Goal: Task Accomplishment & Management: Manage account settings

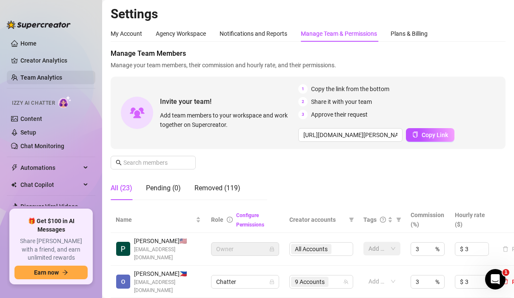
click at [37, 78] on link "Team Analytics" at bounding box center [41, 77] width 42 height 7
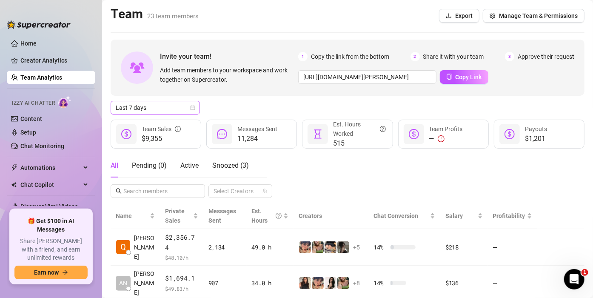
click at [195, 107] on div "Last 7 days" at bounding box center [155, 108] width 89 height 14
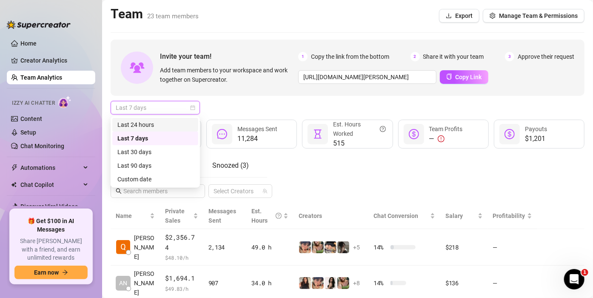
click at [164, 124] on div "Last 24 hours" at bounding box center [155, 124] width 76 height 9
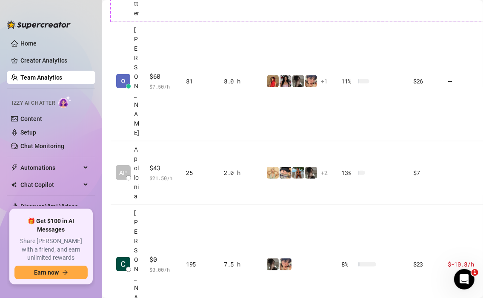
scroll to position [562, 28]
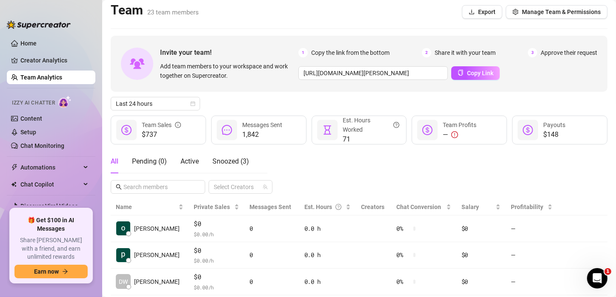
scroll to position [0, 0]
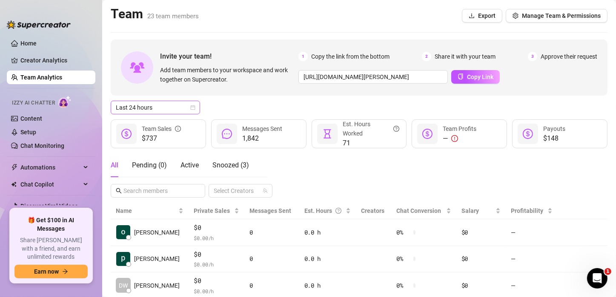
click at [149, 108] on span "Last 24 hours" at bounding box center [155, 107] width 79 height 13
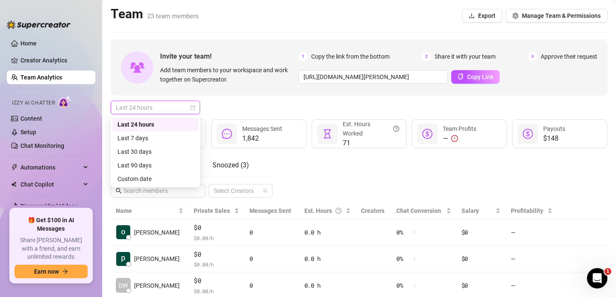
click at [192, 107] on icon "calendar" at bounding box center [193, 108] width 5 height 5
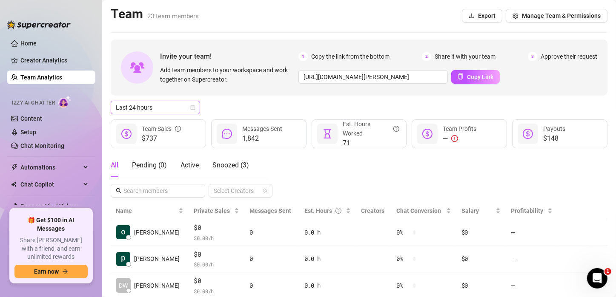
click at [192, 107] on icon "calendar" at bounding box center [193, 108] width 5 height 5
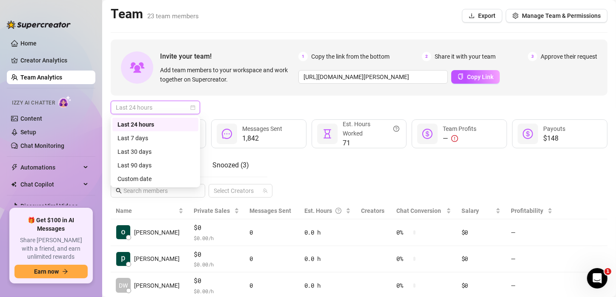
click at [192, 107] on icon "calendar" at bounding box center [193, 108] width 5 height 5
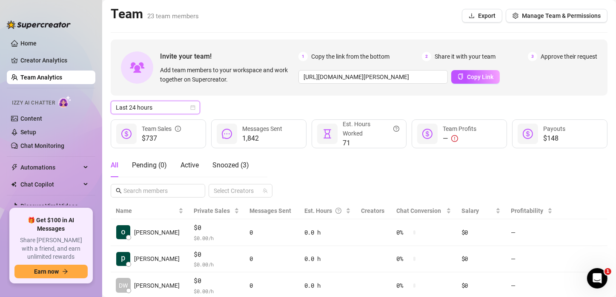
click at [159, 110] on span "Last 24 hours" at bounding box center [155, 107] width 79 height 13
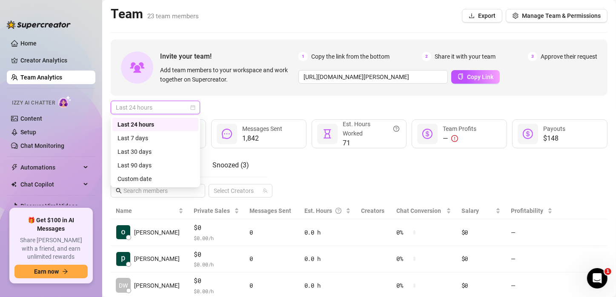
click at [143, 108] on span "Last 24 hours" at bounding box center [155, 107] width 79 height 13
click at [143, 184] on div "Custom date" at bounding box center [155, 179] width 86 height 14
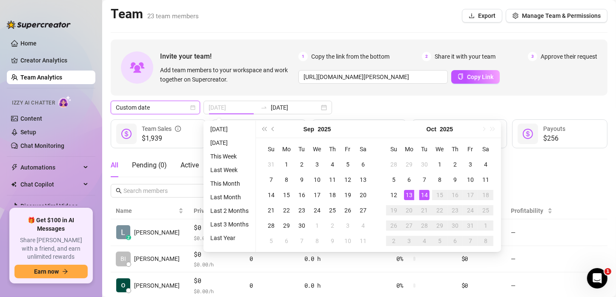
click at [408, 195] on div "13" at bounding box center [409, 195] width 10 height 10
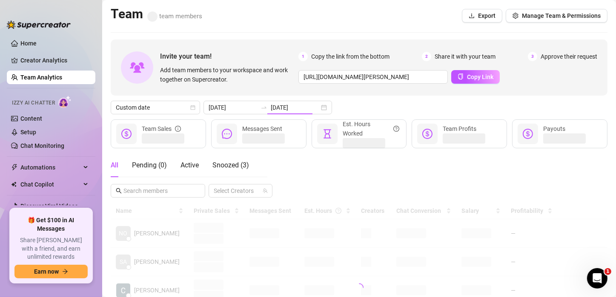
type input "[DATE]"
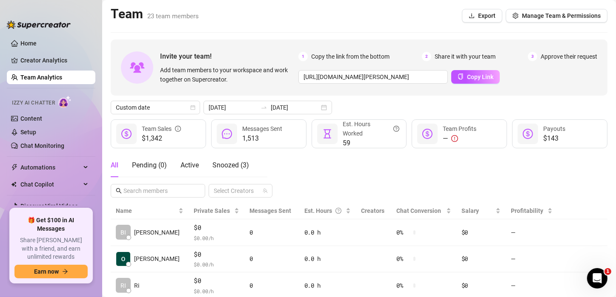
scroll to position [170, 0]
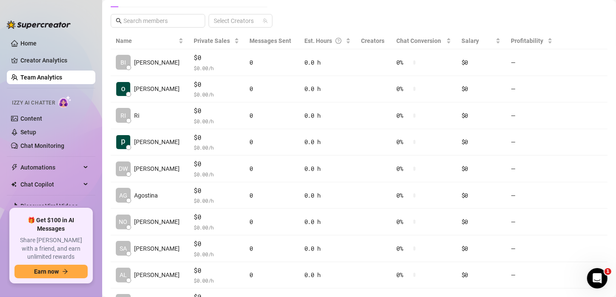
click at [59, 6] on aside "Home Creator Analytics Team Analytics Izzy AI Chatter Content Setup Chat Monito…" at bounding box center [51, 148] width 102 height 297
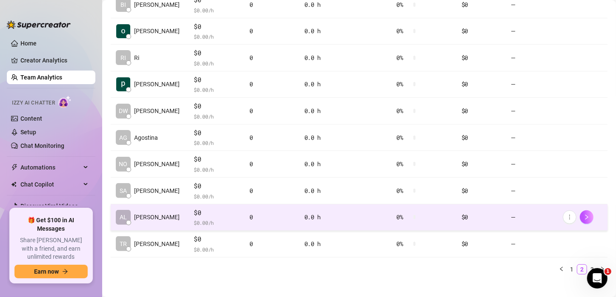
scroll to position [237, 0]
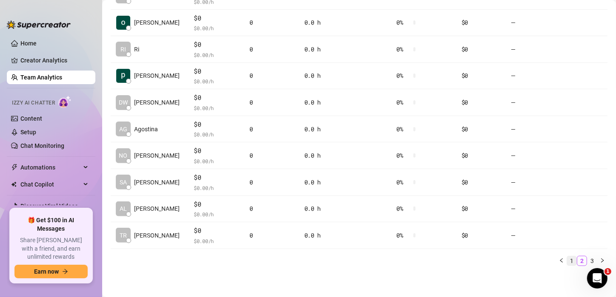
click at [514, 261] on link "1" at bounding box center [571, 261] width 9 height 9
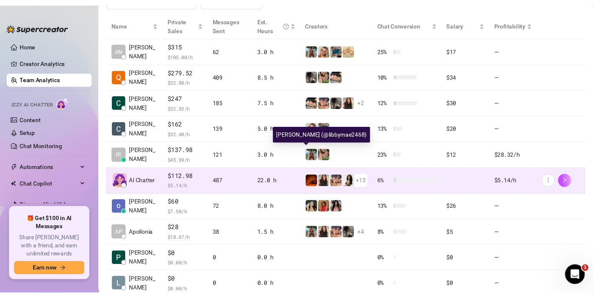
scroll to position [109, 0]
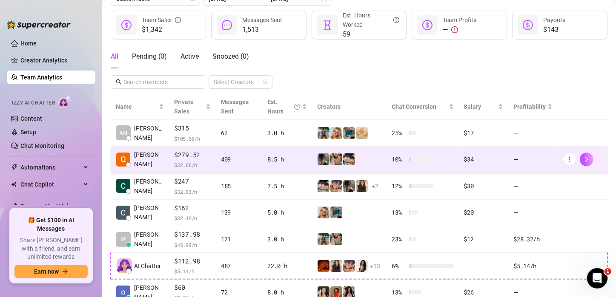
drag, startPoint x: 296, startPoint y: 62, endPoint x: 160, endPoint y: 164, distance: 169.9
click at [296, 62] on div "All Pending ( 0 ) Active Snoozed ( 0 ) Select Creators" at bounding box center [359, 67] width 497 height 44
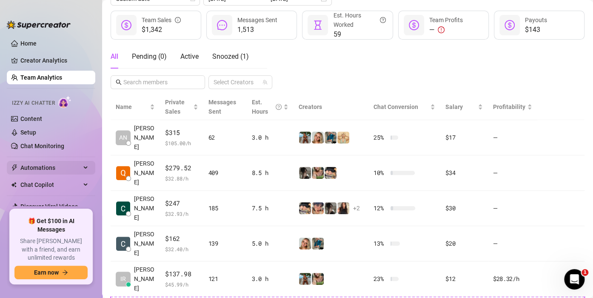
scroll to position [19, 0]
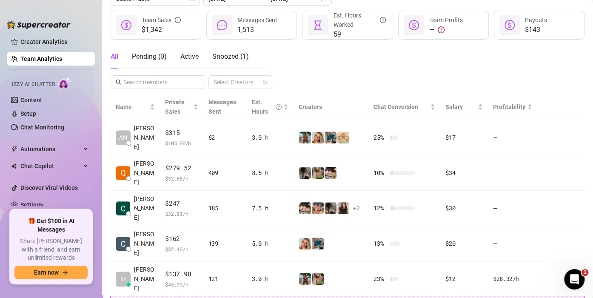
click at [411, 66] on div "All Pending ( 0 ) Active Snoozed ( 1 ) Select Creators" at bounding box center [348, 67] width 474 height 44
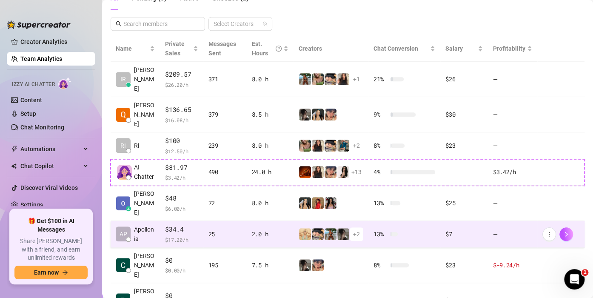
scroll to position [126, 0]
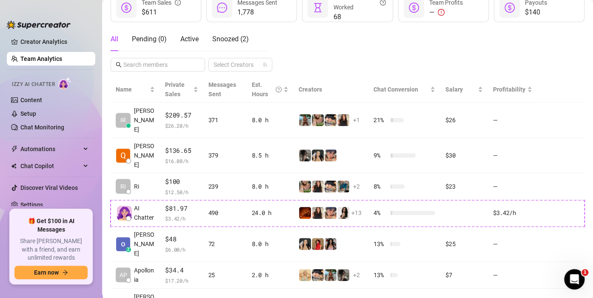
click at [328, 43] on div "All Pending ( 0 ) Active Snoozed ( 2 ) Select Creators" at bounding box center [348, 49] width 474 height 44
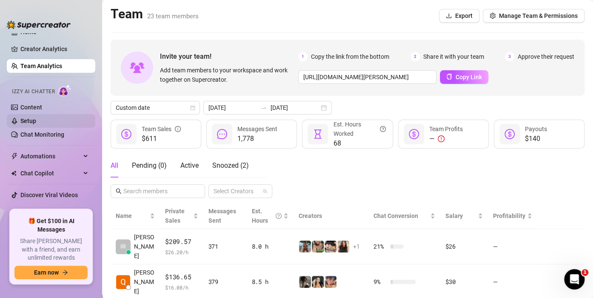
scroll to position [19, 0]
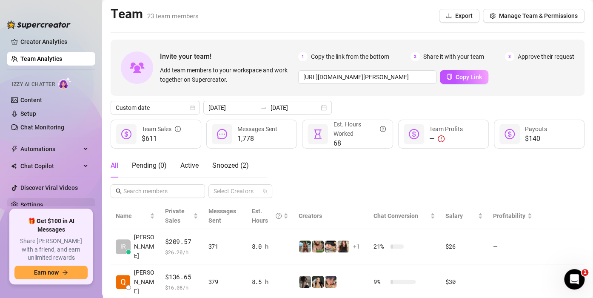
click at [32, 202] on link "Settings" at bounding box center [31, 204] width 23 height 7
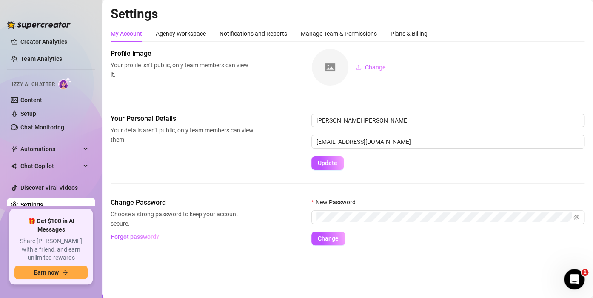
click at [32, 202] on link "Settings" at bounding box center [31, 204] width 23 height 7
click at [184, 33] on div "Agency Workspace" at bounding box center [181, 33] width 50 height 9
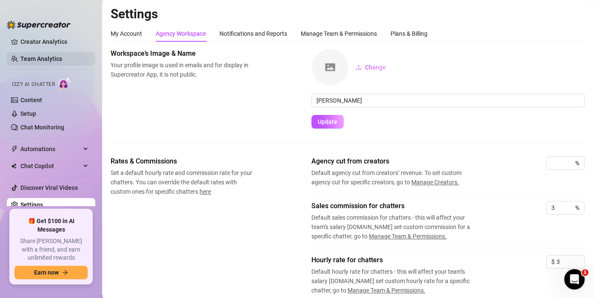
click at [39, 58] on link "Team Analytics" at bounding box center [41, 58] width 42 height 7
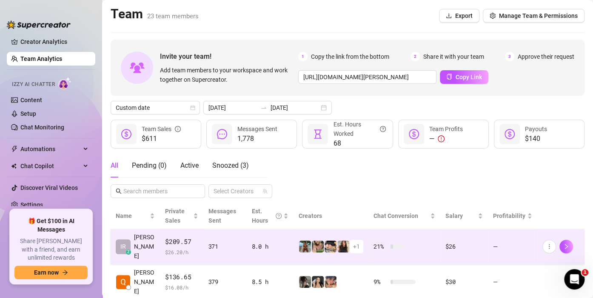
scroll to position [85, 0]
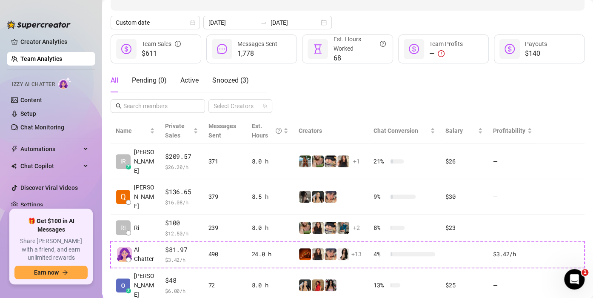
click at [341, 12] on div "Invite your team! Add team members to your workspace and work together on Super…" at bounding box center [348, 224] width 474 height 540
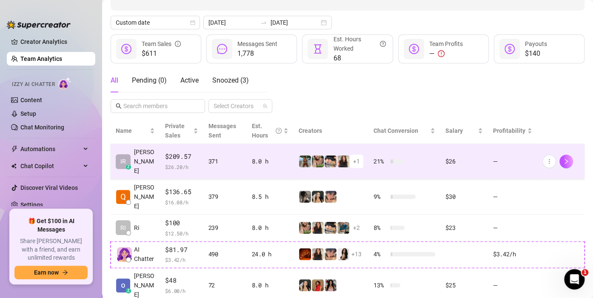
click at [350, 156] on span "+ 1" at bounding box center [357, 161] width 14 height 14
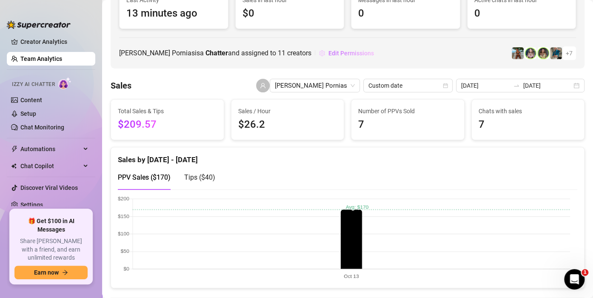
click at [328, 53] on span "Edit Permissions" at bounding box center [351, 53] width 46 height 7
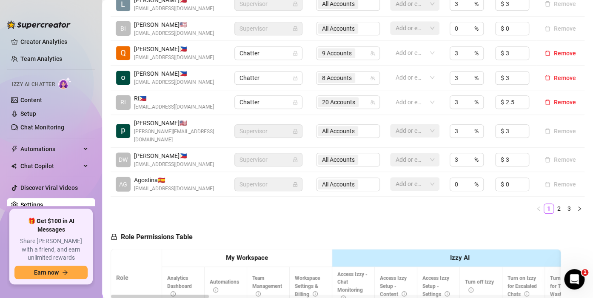
scroll to position [298, 0]
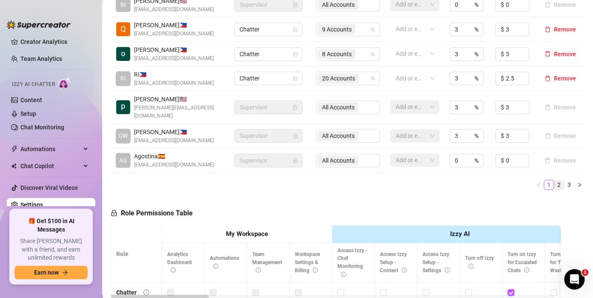
click at [514, 180] on link "2" at bounding box center [558, 184] width 9 height 9
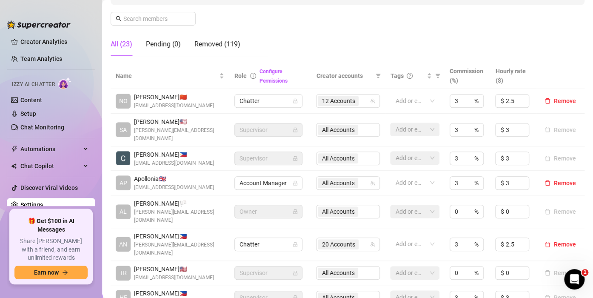
scroll to position [255, 0]
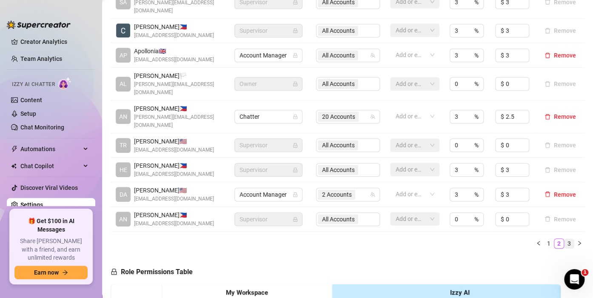
click at [514, 239] on link "3" at bounding box center [569, 243] width 9 height 9
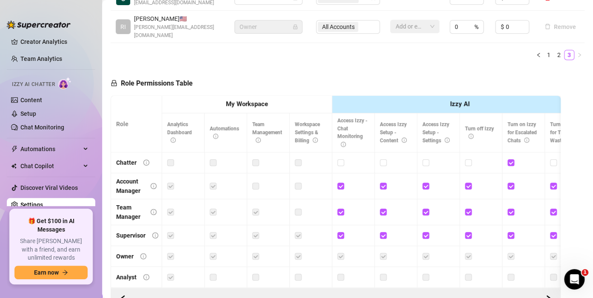
scroll to position [170, 0]
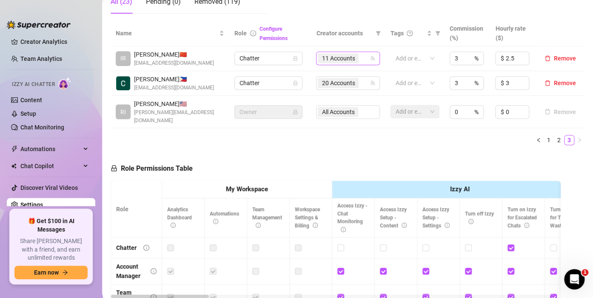
click at [360, 59] on input "search" at bounding box center [361, 58] width 2 height 10
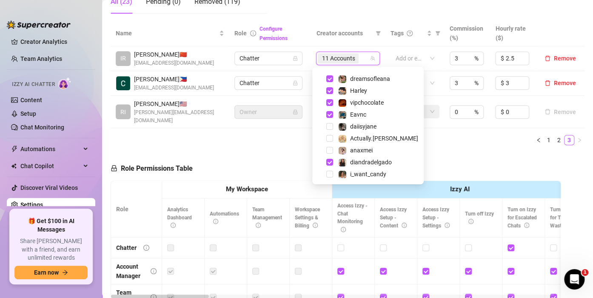
scroll to position [48, 0]
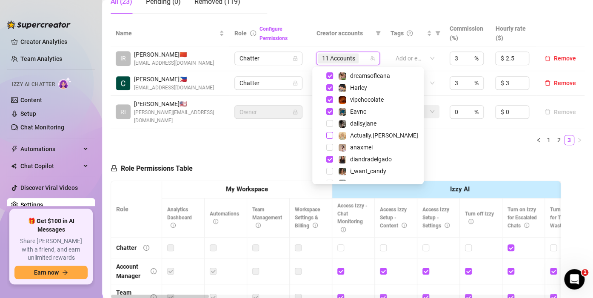
click at [330, 134] on span "Select tree node" at bounding box center [329, 135] width 7 height 7
click at [331, 147] on span "Select tree node" at bounding box center [329, 147] width 7 height 7
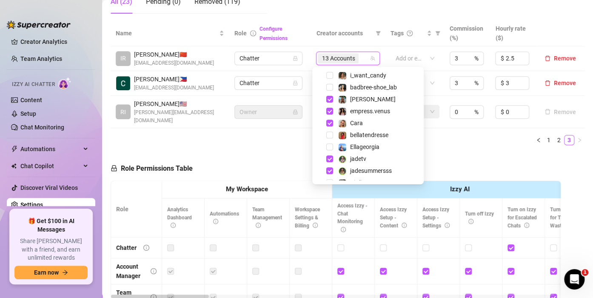
scroll to position [153, 0]
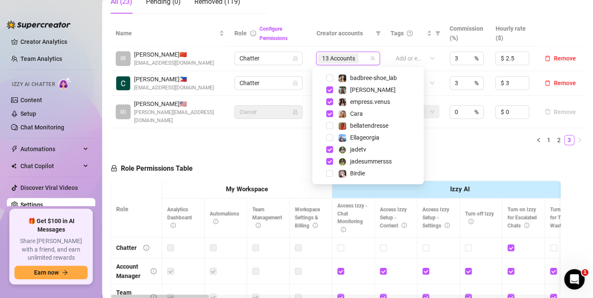
click at [444, 135] on ul "1 2 3" at bounding box center [348, 140] width 474 height 10
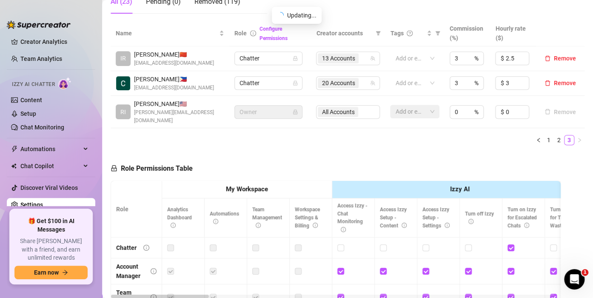
click at [434, 135] on ul "1 2 3" at bounding box center [348, 140] width 474 height 10
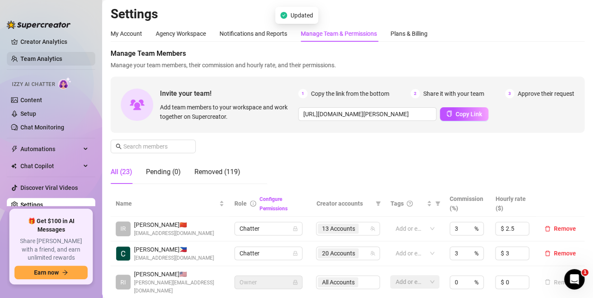
click at [34, 60] on link "Team Analytics" at bounding box center [41, 58] width 42 height 7
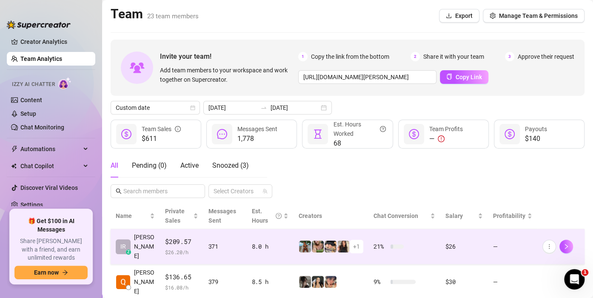
click at [353, 242] on span "+ 1" at bounding box center [356, 246] width 7 height 9
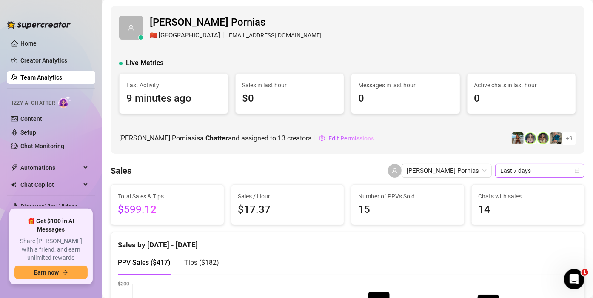
click at [575, 171] on icon "calendar" at bounding box center [577, 170] width 5 height 5
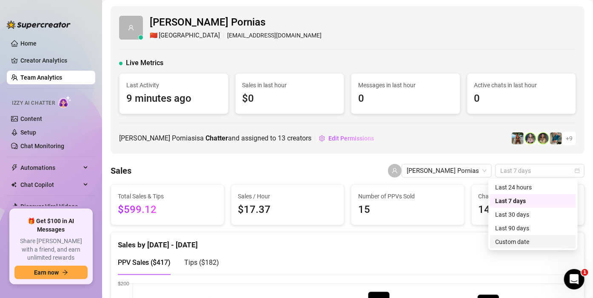
click at [522, 243] on div "Custom date" at bounding box center [533, 241] width 76 height 9
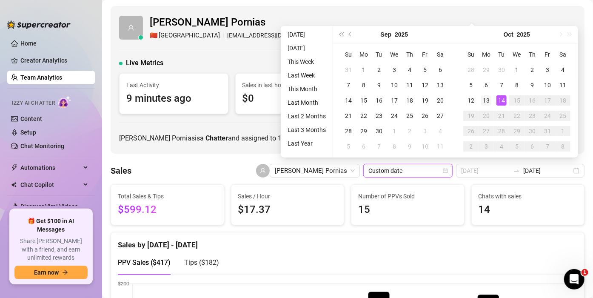
type input "[DATE]"
click at [485, 98] on div "13" at bounding box center [486, 100] width 10 height 10
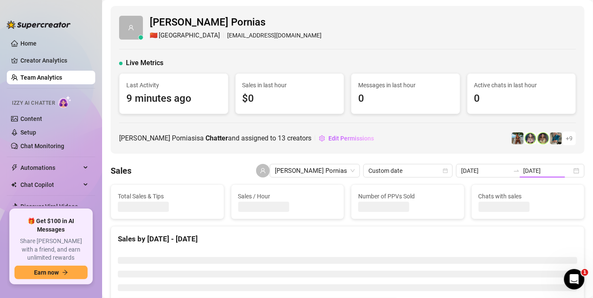
type input "[DATE]"
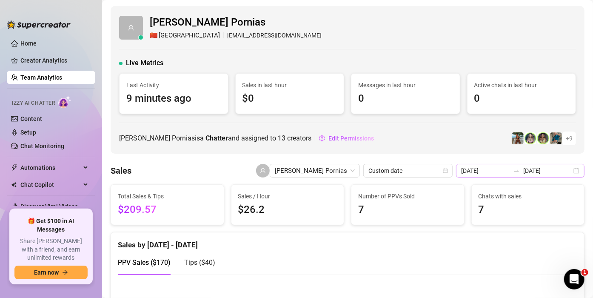
click at [569, 169] on div "[DATE] [DATE]" at bounding box center [520, 171] width 129 height 14
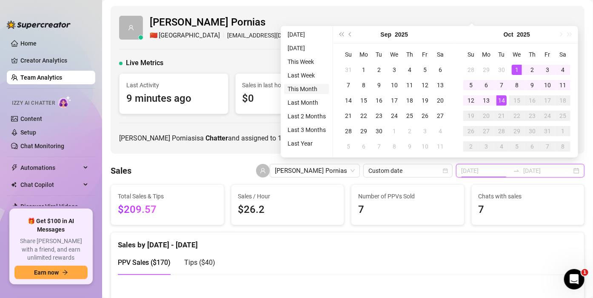
type input "[DATE]"
click at [306, 88] on li "This Month" at bounding box center [306, 89] width 45 height 10
click at [306, 88] on span "Sales in last hour" at bounding box center [290, 84] width 95 height 9
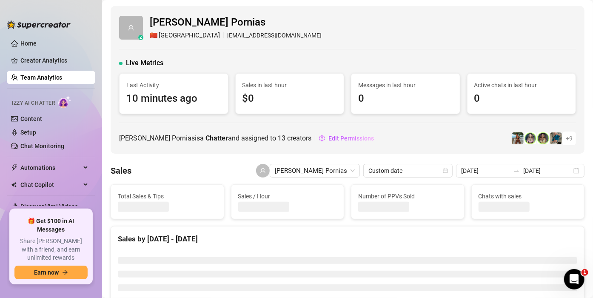
type input "[DATE]"
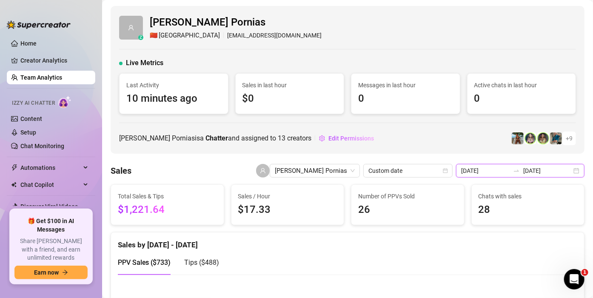
click at [534, 170] on input "[DATE]" at bounding box center [547, 170] width 49 height 9
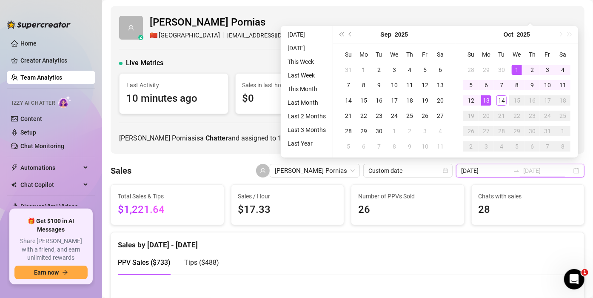
type input "[DATE]"
click at [489, 101] on div "13" at bounding box center [486, 100] width 10 height 10
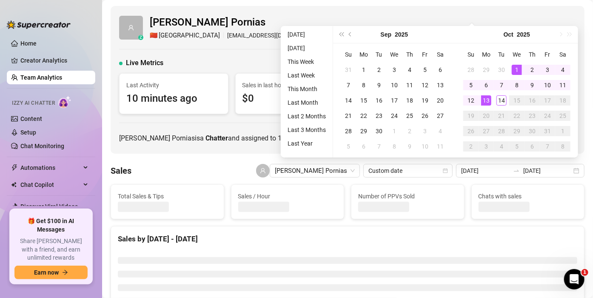
type input "[DATE]"
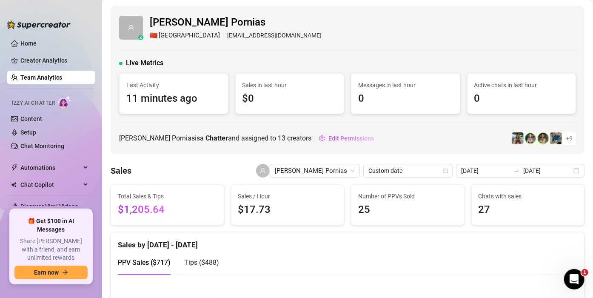
click at [401, 137] on div "[PERSON_NAME] is a Chatter and assigned to 13 creators Edit Permissions + 9" at bounding box center [347, 138] width 457 height 14
click at [328, 138] on span "Edit Permissions" at bounding box center [351, 138] width 46 height 7
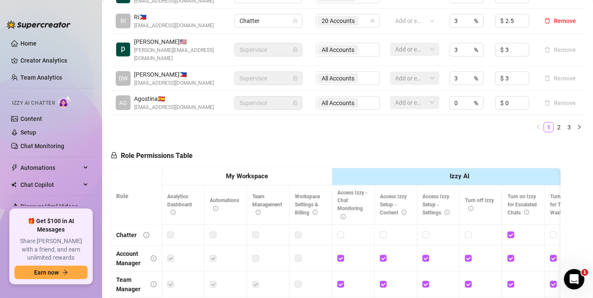
scroll to position [425, 0]
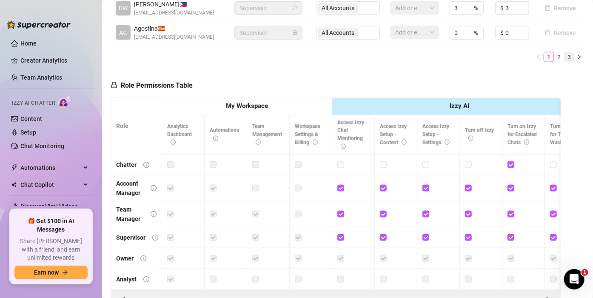
click at [565, 52] on link "3" at bounding box center [569, 56] width 9 height 9
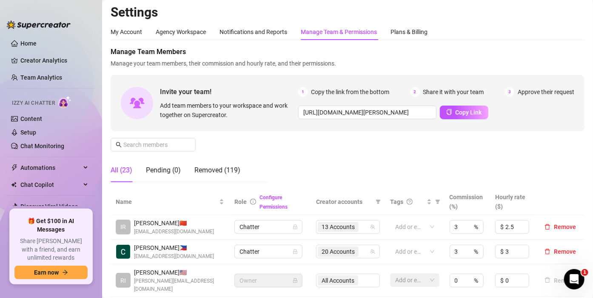
scroll to position [87, 0]
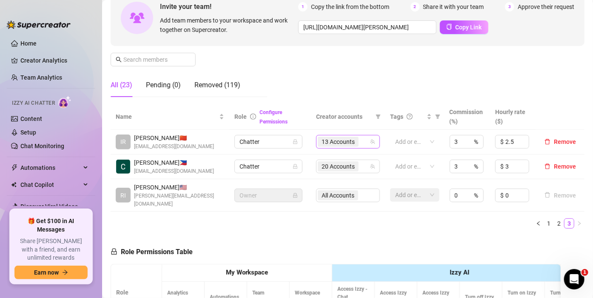
click at [360, 142] on input "search" at bounding box center [361, 142] width 2 height 10
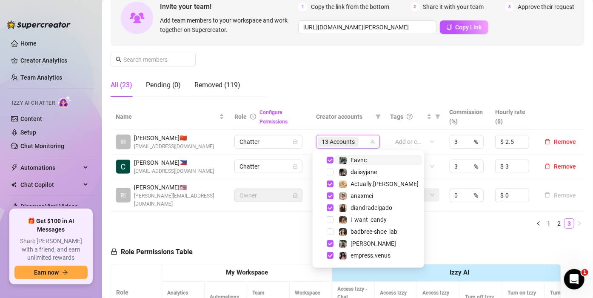
scroll to position [85, 0]
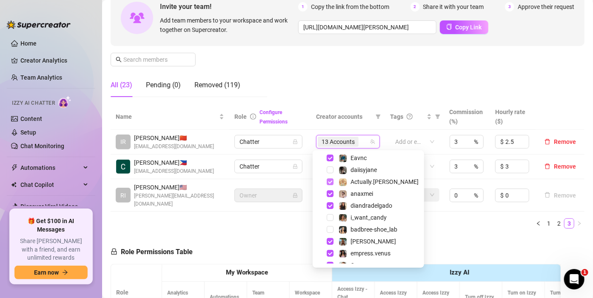
click at [329, 183] on span "Select tree node" at bounding box center [330, 181] width 7 height 7
click at [330, 192] on span "Select tree node" at bounding box center [330, 193] width 7 height 7
click at [454, 222] on div "Name Role Configure Permissions Creator accounts Tags Commission (%) Hourly rat…" at bounding box center [348, 169] width 474 height 131
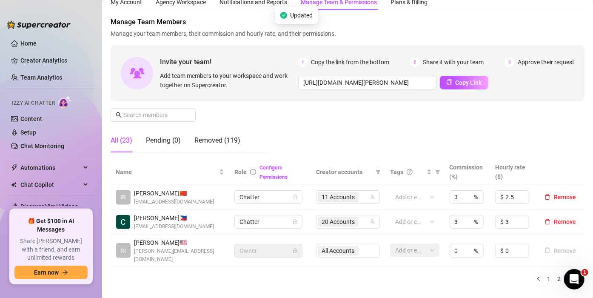
scroll to position [0, 0]
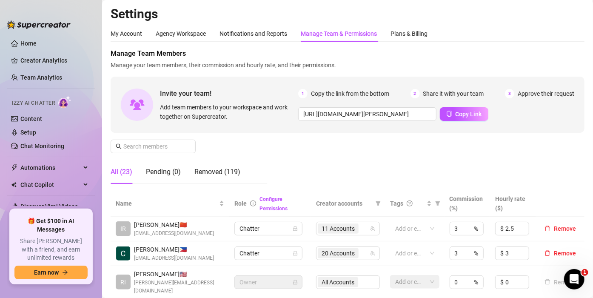
click at [349, 153] on div "Manage Team Members Manage your team members, their commission and hourly rate,…" at bounding box center [348, 120] width 474 height 142
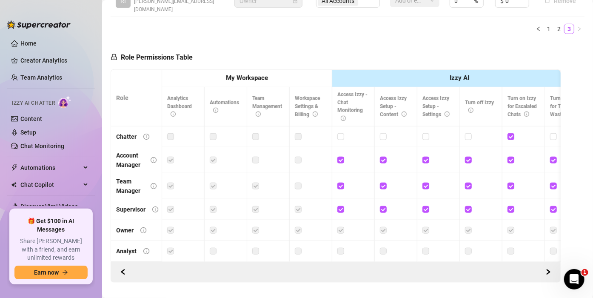
scroll to position [300, 0]
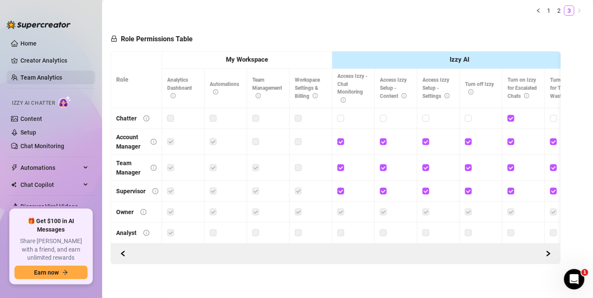
click at [36, 74] on link "Team Analytics" at bounding box center [41, 77] width 42 height 7
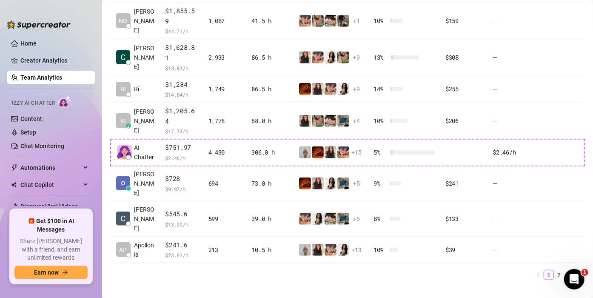
scroll to position [300, 0]
click at [348, 275] on div "Name Private Sales Messages Sent Est. Hours Creators Chat Conversion Salary Pro…" at bounding box center [348, 94] width 474 height 383
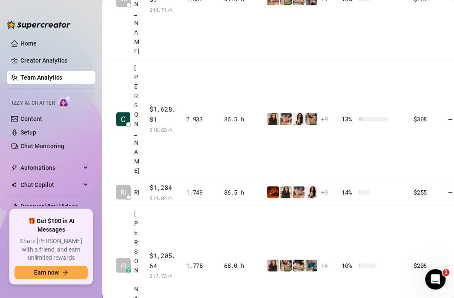
scroll to position [562, 0]
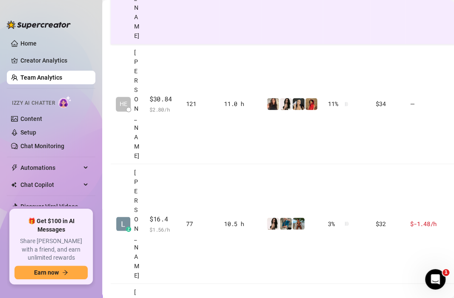
scroll to position [505, 0]
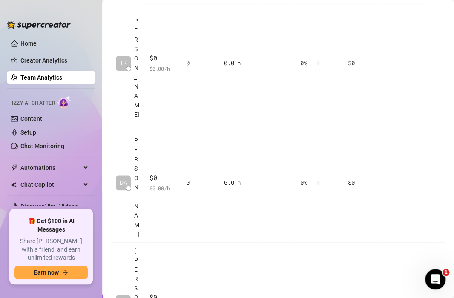
scroll to position [294, 0]
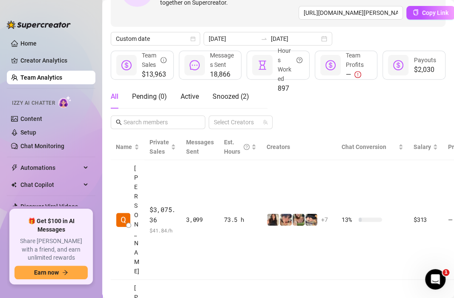
scroll to position [85, 0]
click at [315, 38] on div "[DATE] [DATE]" at bounding box center [267, 39] width 129 height 14
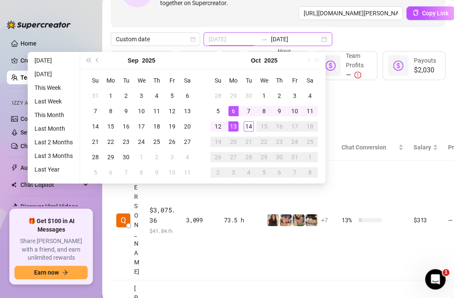
type input "[DATE]"
click at [234, 125] on div "13" at bounding box center [233, 126] width 10 height 10
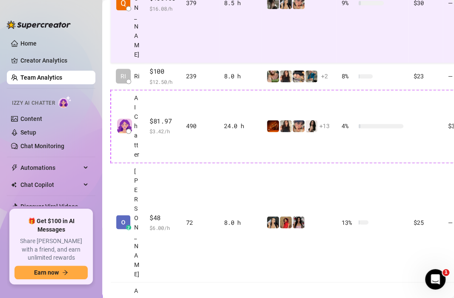
scroll to position [422, 0]
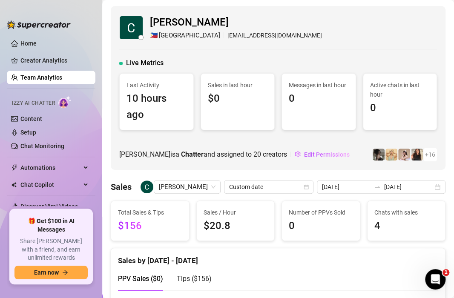
click at [376, 183] on icon "swap-right" at bounding box center [377, 186] width 7 height 7
click at [428, 186] on div "[DATE] [DATE]" at bounding box center [381, 187] width 129 height 14
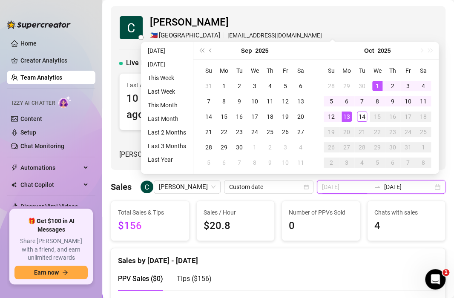
type input "[DATE]"
click at [375, 85] on div "1" at bounding box center [377, 86] width 10 height 10
type input "[DATE]"
click at [345, 117] on div "13" at bounding box center [346, 116] width 10 height 10
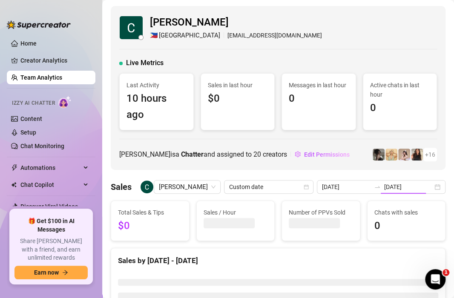
type input "[DATE]"
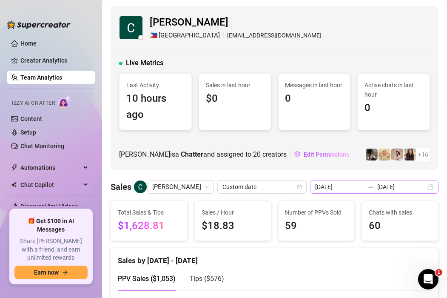
click at [423, 187] on div "[DATE] [DATE]" at bounding box center [374, 187] width 129 height 14
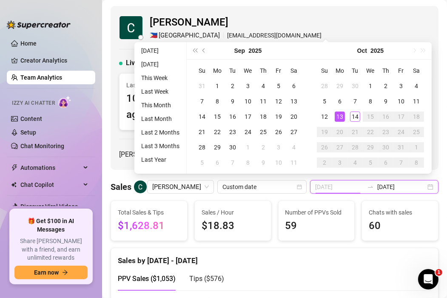
type input "[DATE]"
click at [340, 115] on div "13" at bounding box center [340, 116] width 10 height 10
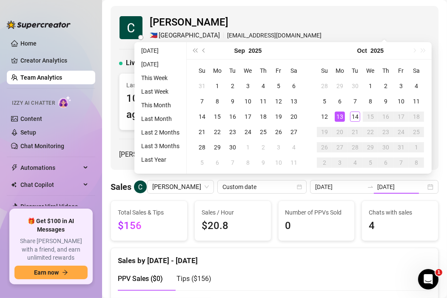
type input "[DATE]"
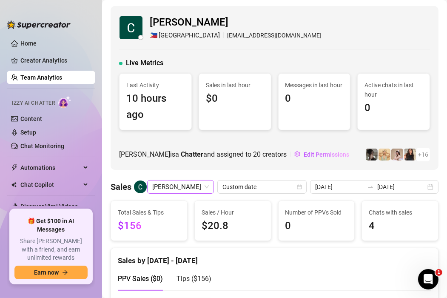
click at [206, 186] on span "[PERSON_NAME]" at bounding box center [180, 186] width 57 height 13
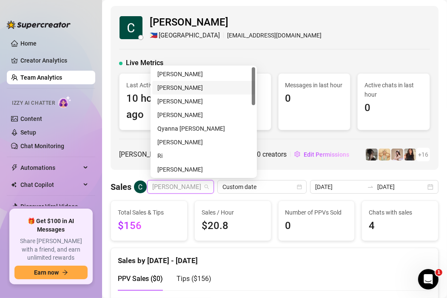
click at [175, 85] on div "[PERSON_NAME]" at bounding box center [203, 87] width 93 height 9
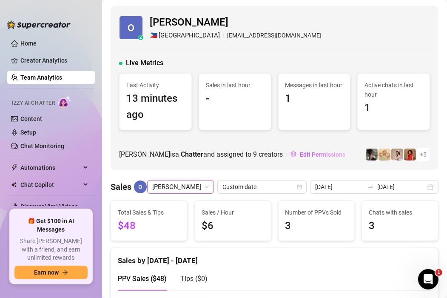
click at [195, 183] on span "[PERSON_NAME]" at bounding box center [180, 186] width 57 height 13
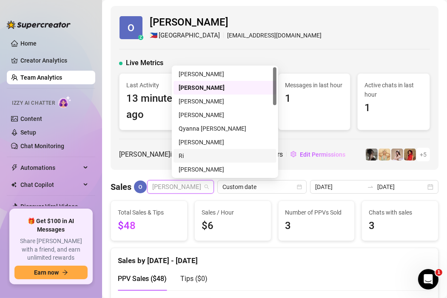
click at [206, 154] on div "Ri" at bounding box center [225, 155] width 93 height 9
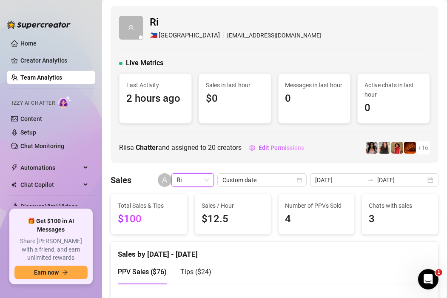
scroll to position [43, 0]
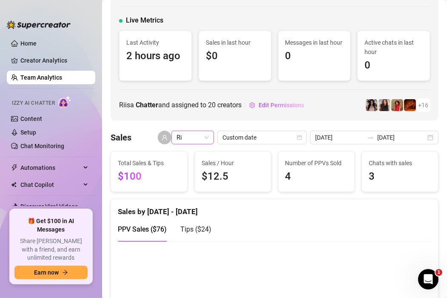
click at [188, 136] on span "Ri" at bounding box center [193, 137] width 32 height 13
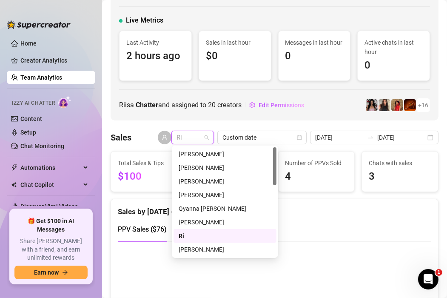
scroll to position [0, 0]
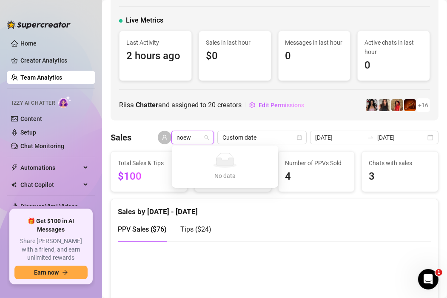
type input "[PERSON_NAME]"
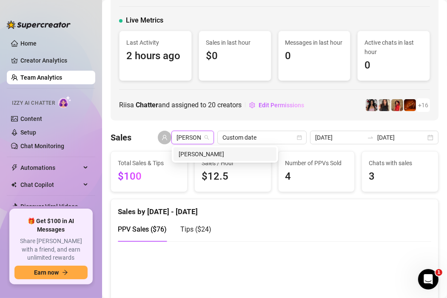
click at [192, 157] on div "[PERSON_NAME]" at bounding box center [225, 153] width 93 height 9
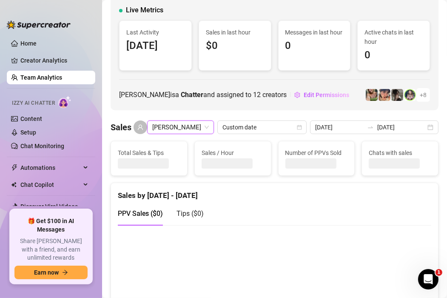
scroll to position [43, 0]
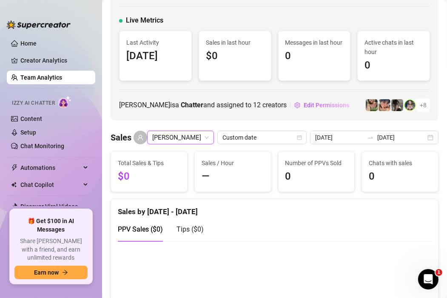
click at [203, 135] on span "[PERSON_NAME]" at bounding box center [180, 137] width 57 height 13
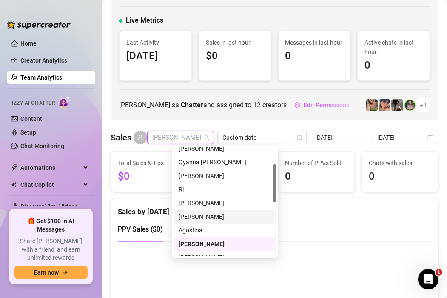
scroll to position [49, 0]
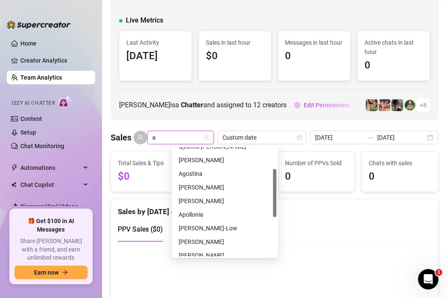
type input "an"
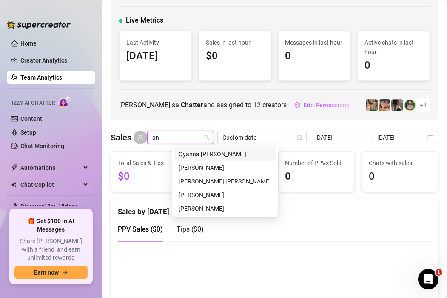
scroll to position [0, 0]
click at [209, 168] on div "[PERSON_NAME]" at bounding box center [225, 167] width 93 height 9
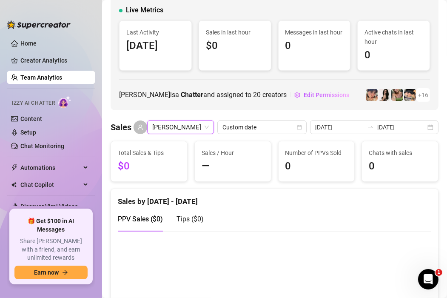
scroll to position [43, 0]
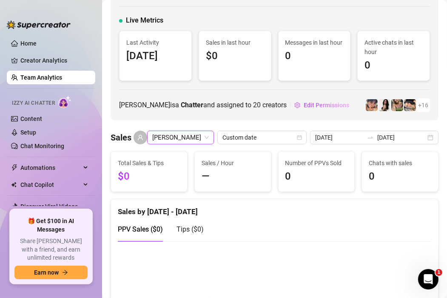
click at [194, 131] on span "[PERSON_NAME]" at bounding box center [180, 137] width 57 height 13
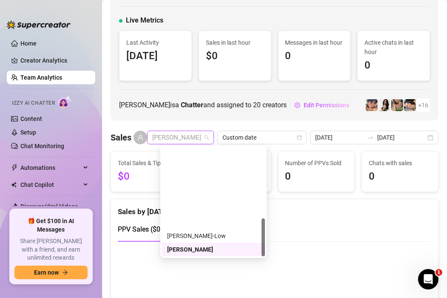
scroll to position [204, 0]
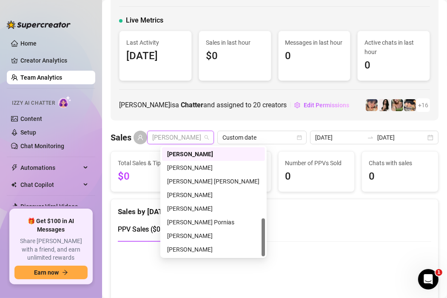
type input "q"
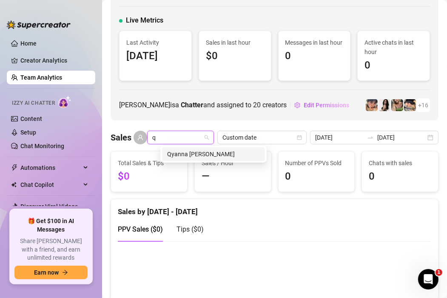
scroll to position [0, 0]
click at [206, 156] on div "Qyanna [PERSON_NAME]" at bounding box center [213, 153] width 93 height 9
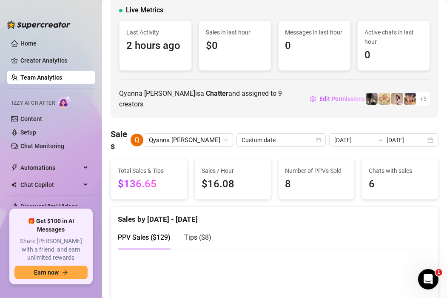
scroll to position [43, 0]
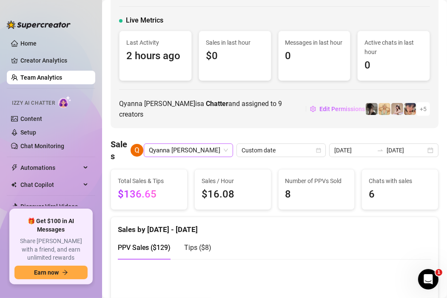
click at [228, 150] on span "Qyanna [PERSON_NAME]" at bounding box center [188, 150] width 79 height 13
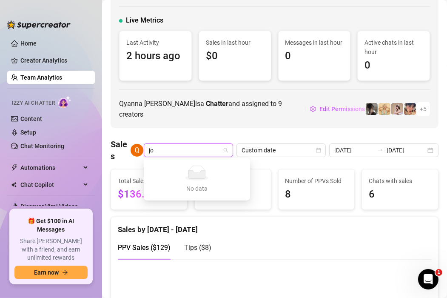
type input "j"
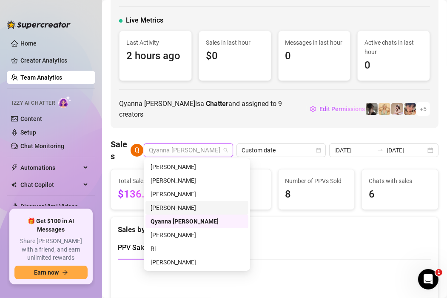
click at [243, 120] on div "Qyanna [PERSON_NAME] 🇵🇭 [GEOGRAPHIC_DATA] [EMAIL_ADDRESS][DOMAIN_NAME] Live Met…" at bounding box center [275, 45] width 328 height 165
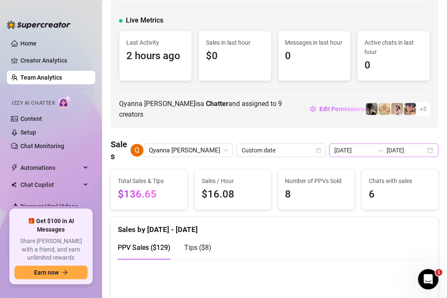
click at [424, 150] on div "[DATE] [DATE]" at bounding box center [383, 150] width 109 height 14
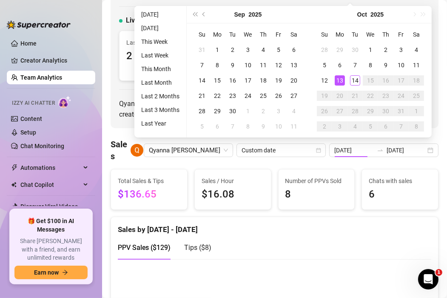
click at [371, 48] on div "1" at bounding box center [371, 50] width 10 height 10
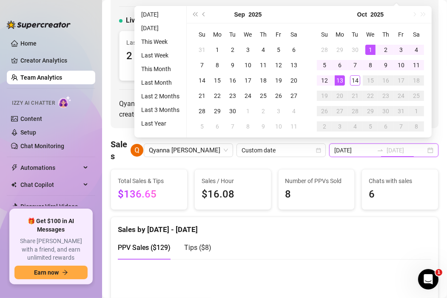
type input "[DATE]"
click at [340, 81] on div "13" at bounding box center [340, 80] width 10 height 10
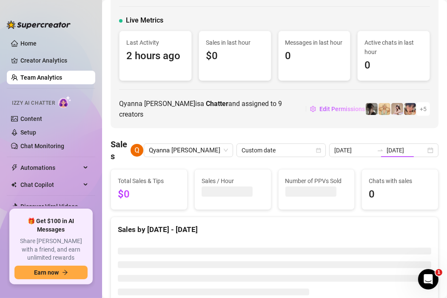
type input "[DATE]"
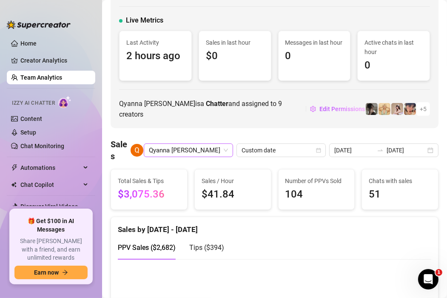
click at [228, 150] on span "Qyanna [PERSON_NAME]" at bounding box center [188, 150] width 79 height 13
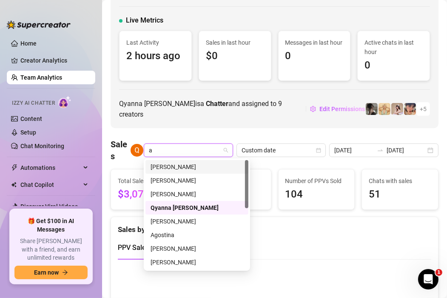
type input "an"
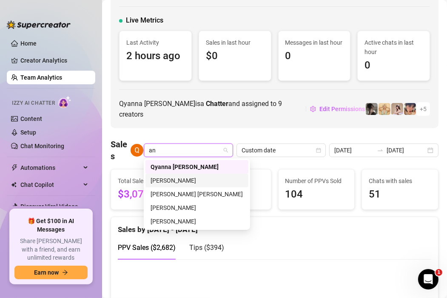
click at [182, 181] on div "[PERSON_NAME]" at bounding box center [197, 180] width 93 height 9
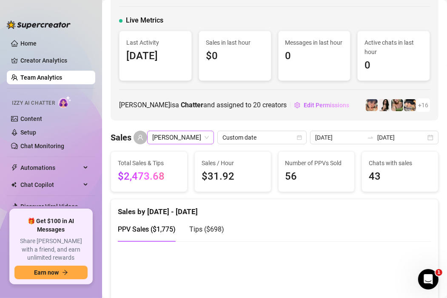
click at [206, 138] on span "[PERSON_NAME]" at bounding box center [180, 137] width 57 height 13
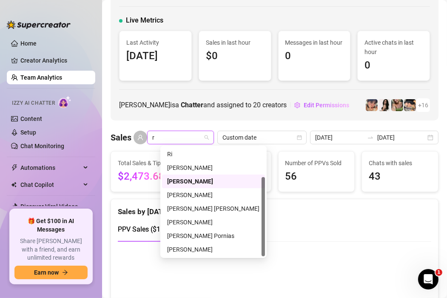
type input "ri"
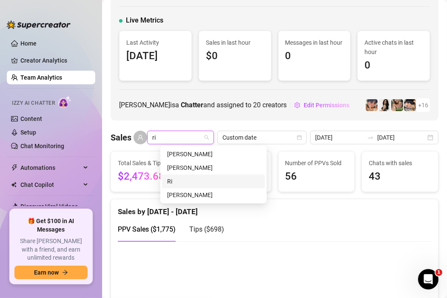
click at [185, 180] on div "Ri" at bounding box center [213, 181] width 93 height 9
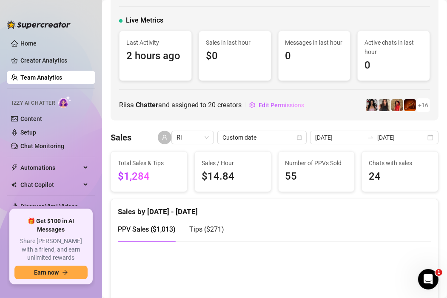
click at [258, 9] on div "Ri 🇵🇭 [GEOGRAPHIC_DATA] [EMAIL_ADDRESS][DOMAIN_NAME] Live Metrics Last Activity…" at bounding box center [275, 41] width 328 height 157
